Goal: Transaction & Acquisition: Purchase product/service

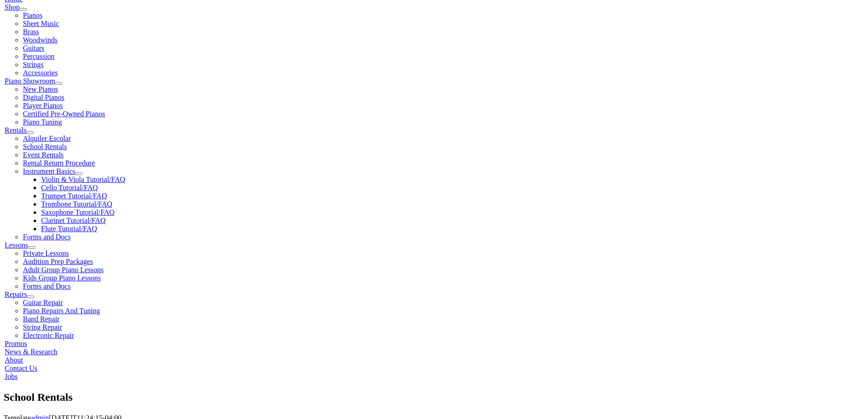
scroll to position [228, 0]
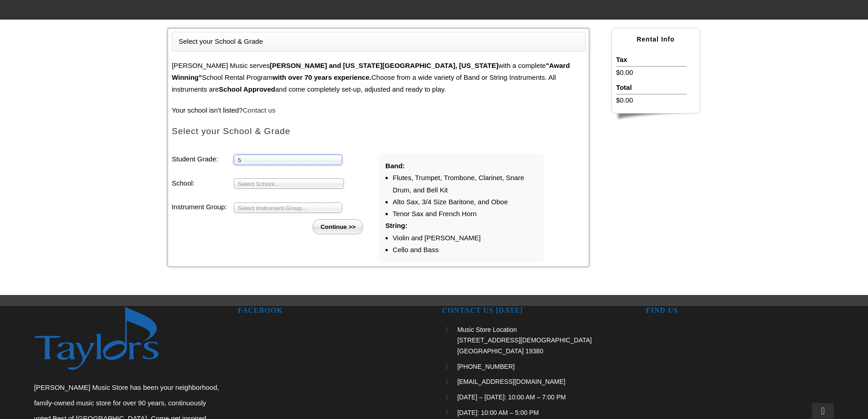
click at [276, 182] on span "Select School..." at bounding box center [285, 184] width 94 height 11
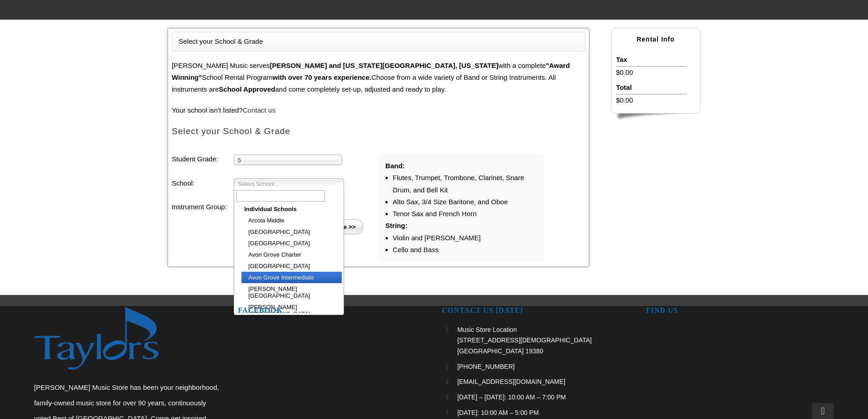
scroll to position [220, 0]
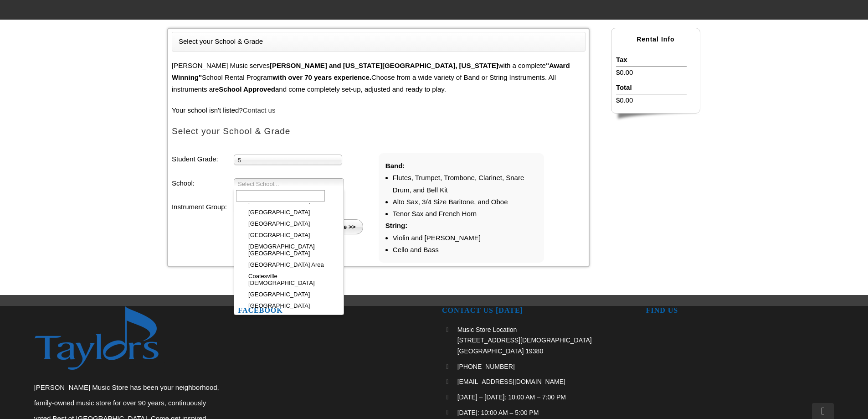
click at [312, 161] on span "5" at bounding box center [284, 160] width 92 height 11
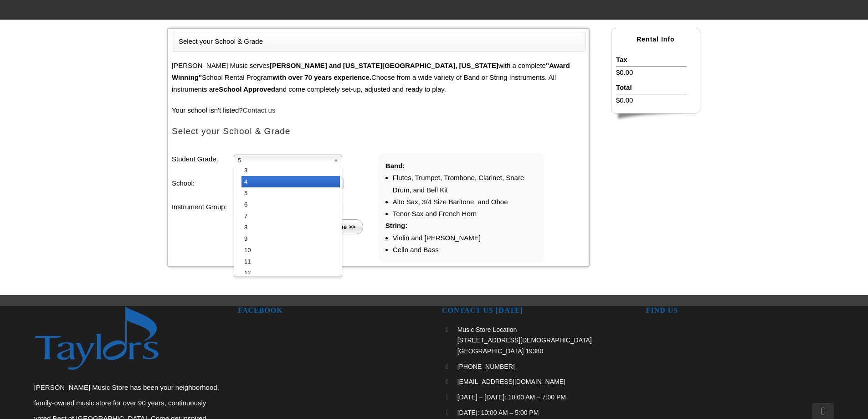
click at [302, 180] on li "4" at bounding box center [290, 181] width 98 height 11
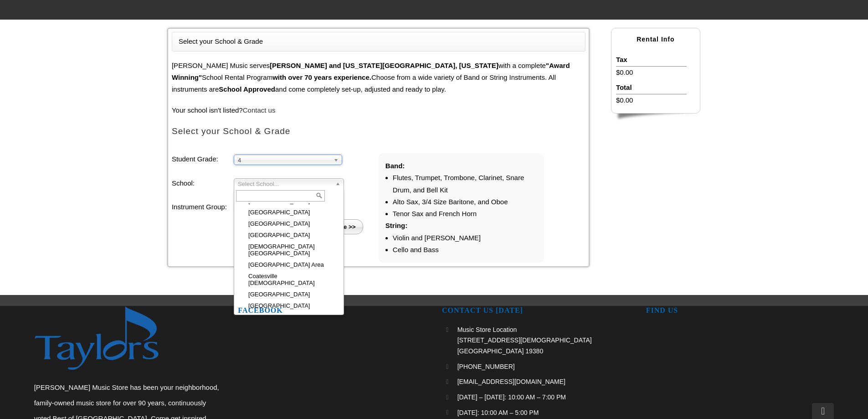
click at [302, 184] on span "Select School..." at bounding box center [285, 184] width 94 height 11
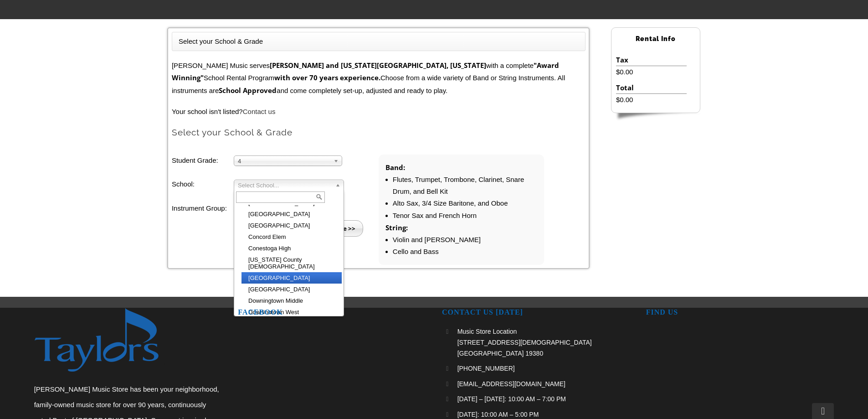
click at [314, 272] on li "[GEOGRAPHIC_DATA]" at bounding box center [291, 277] width 100 height 11
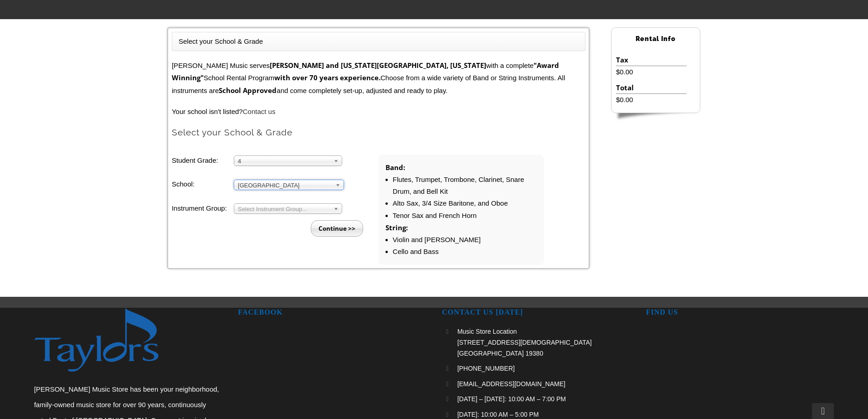
click at [308, 209] on span "Select Instrument Group..." at bounding box center [284, 209] width 92 height 11
click at [299, 229] on li "Strings" at bounding box center [290, 230] width 98 height 11
click at [333, 225] on input "Continue >>" at bounding box center [337, 228] width 52 height 16
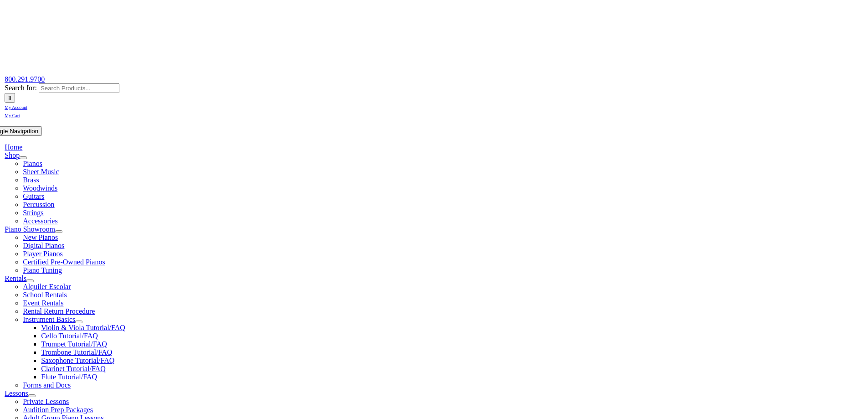
scroll to position [137, 0]
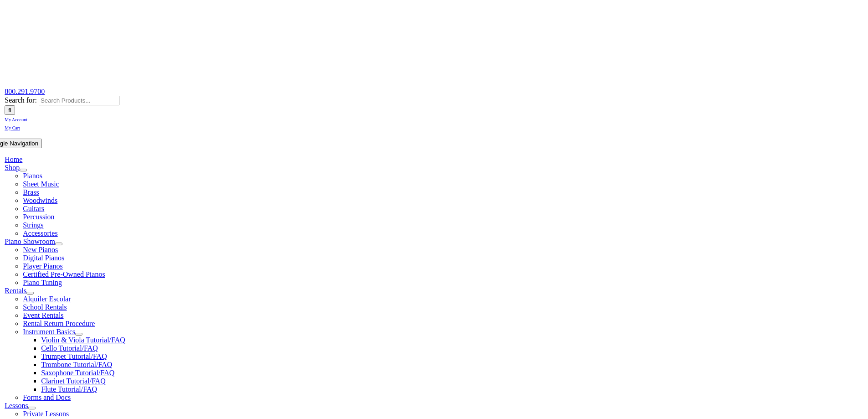
scroll to position [91, 0]
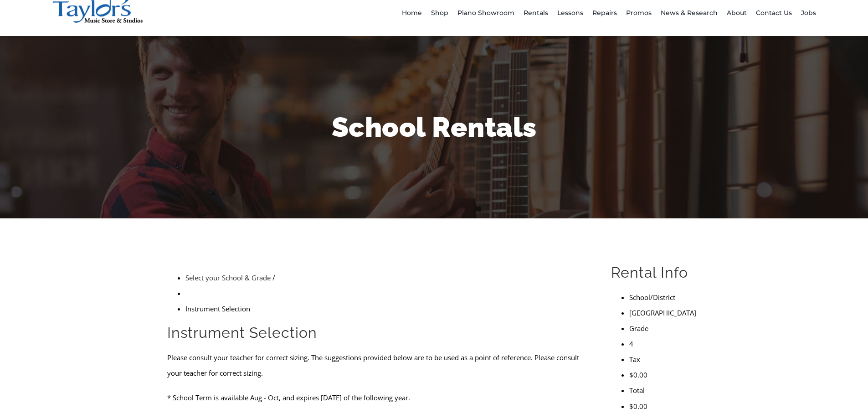
scroll to position [91, 0]
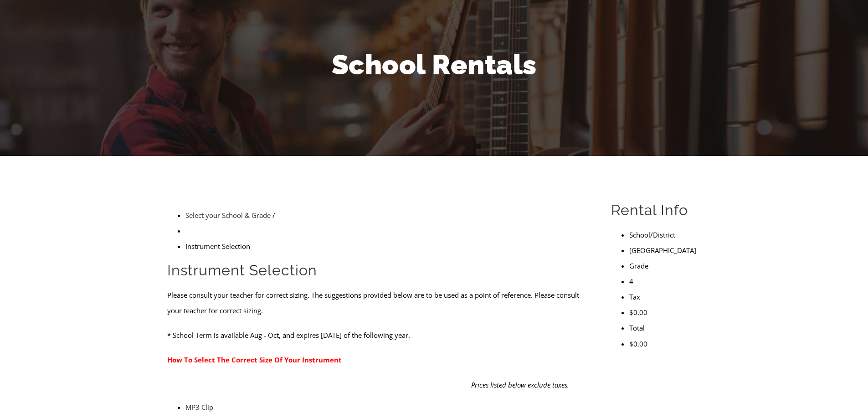
click at [277, 355] on link "How To Select The Correct Size Of Your Instrument" at bounding box center [254, 359] width 174 height 9
